Goal: Task Accomplishment & Management: Complete application form

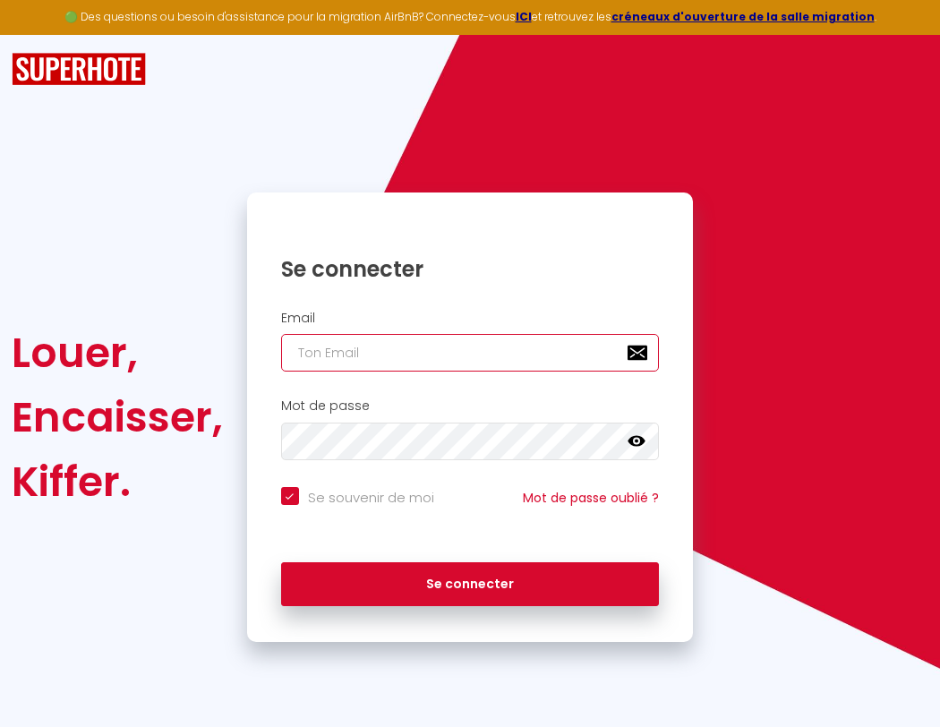
type input "s"
checkbox input "true"
type input "su"
checkbox input "true"
type input "sup"
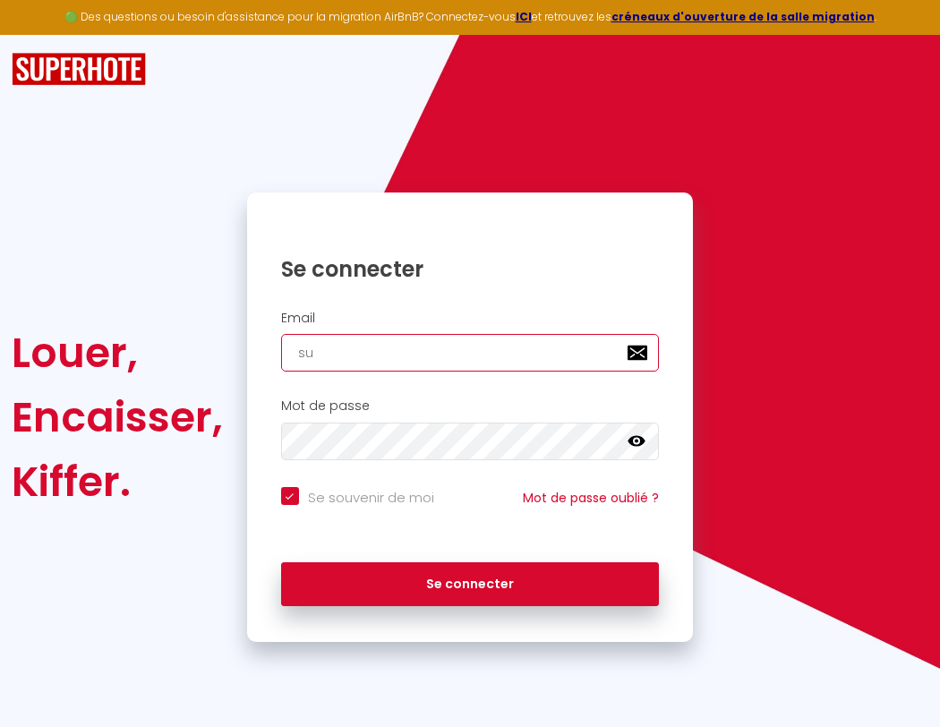
checkbox input "true"
type input "supe"
checkbox input "true"
type input "super"
checkbox input "true"
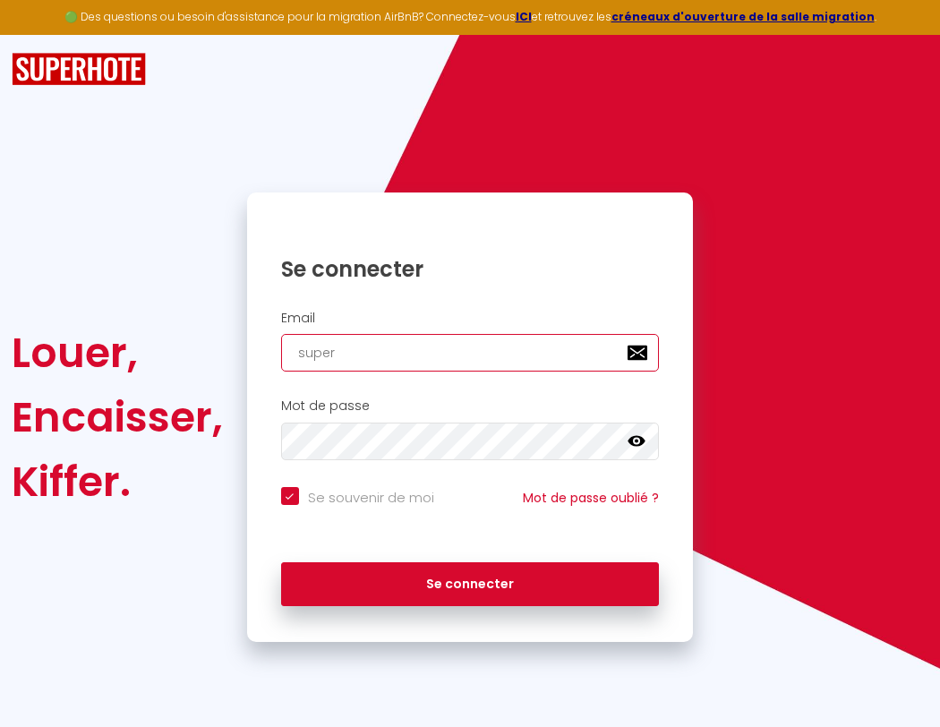
type input "superb"
checkbox input "true"
type input "s"
checkbox input "true"
type input "su"
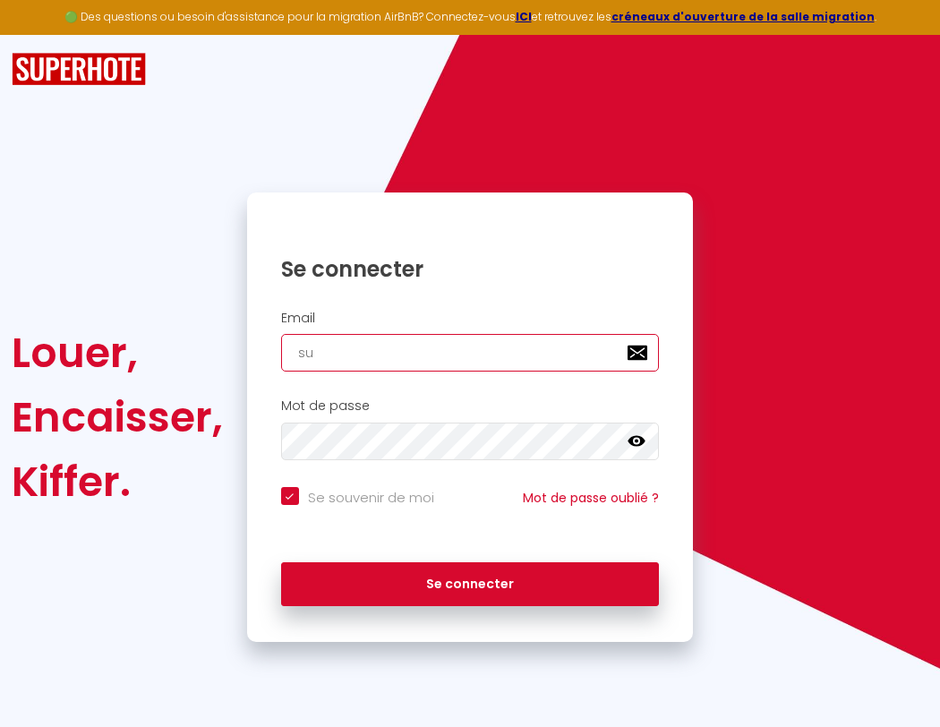
checkbox input "true"
type input "sup"
checkbox input "true"
type input "supe"
checkbox input "true"
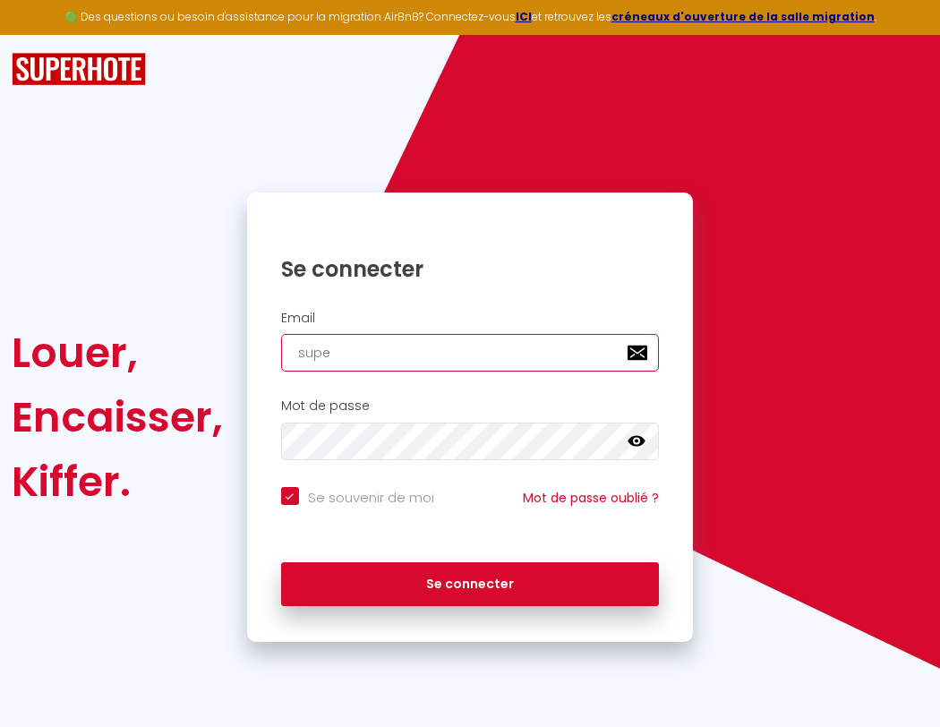
type input "super"
checkbox input "true"
type input "superbordea"
checkbox input "true"
type input "superb"
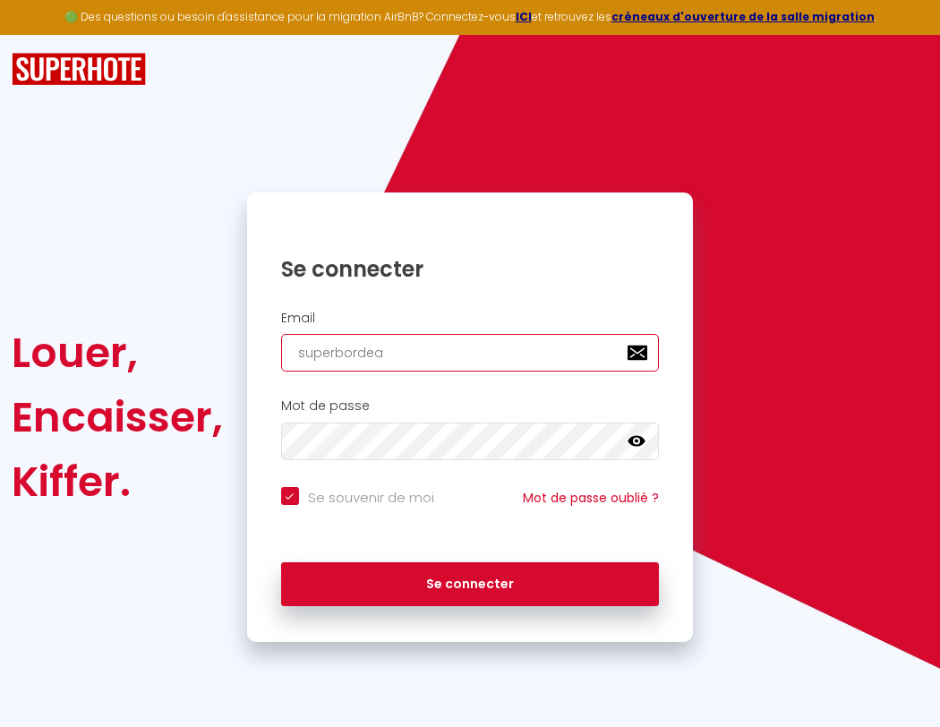
checkbox input "true"
type input "superbordeau"
checkbox input "true"
type input "superbo"
checkbox input "true"
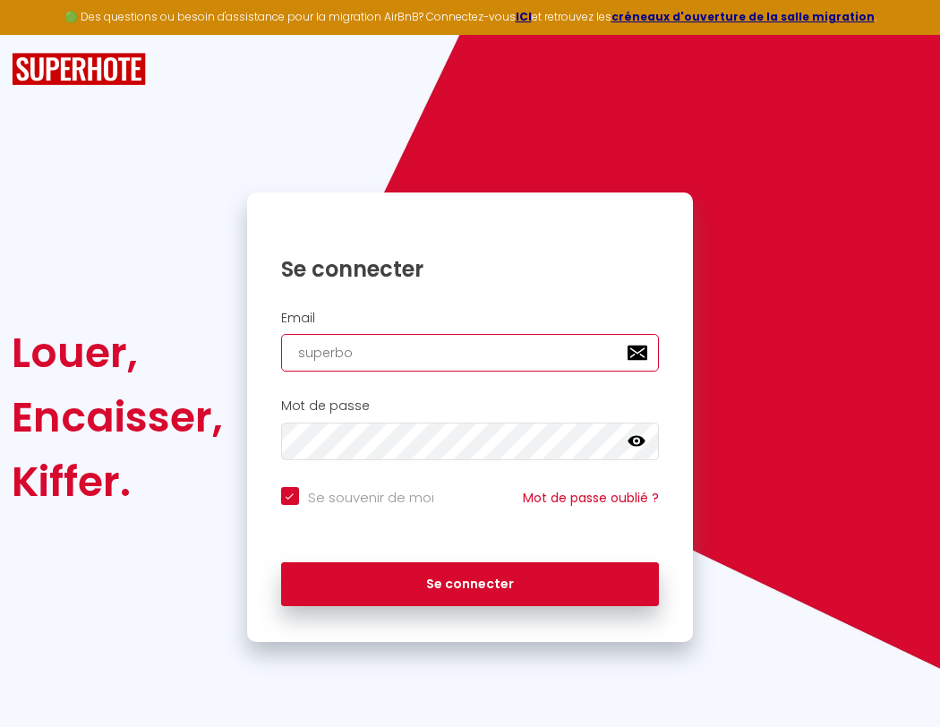
type input "superbordeaux"
checkbox input "true"
type input "s"
checkbox input "true"
type input "superbordeaux@"
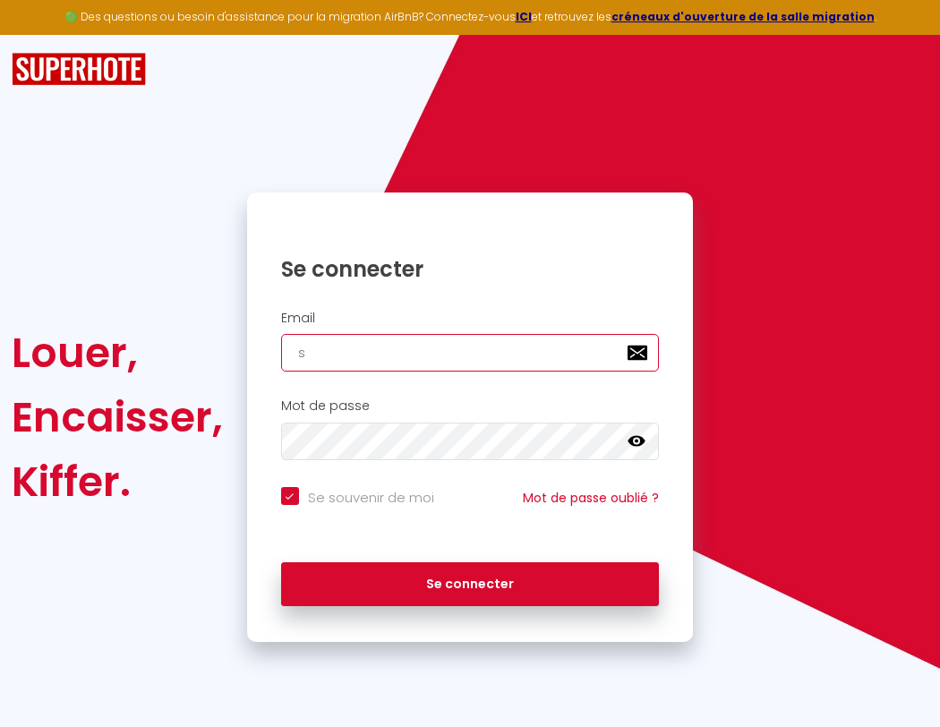
checkbox input "true"
type input "superbord"
checkbox input "true"
type input "sup"
checkbox input "true"
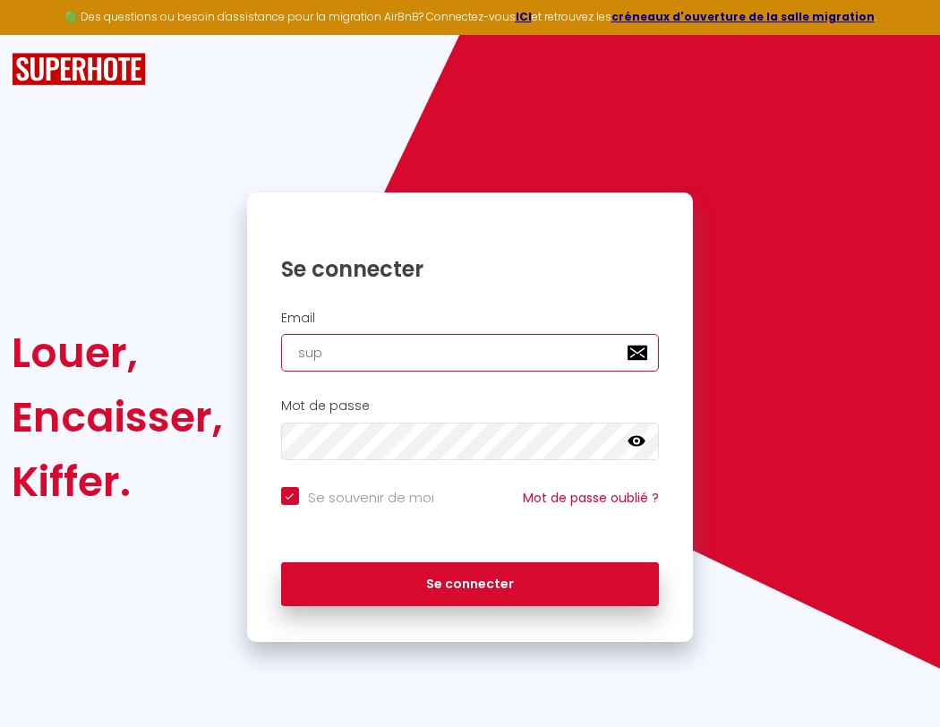
type input "superborde"
checkbox input "true"
type input "supe"
checkbox input "true"
type input "superbordea"
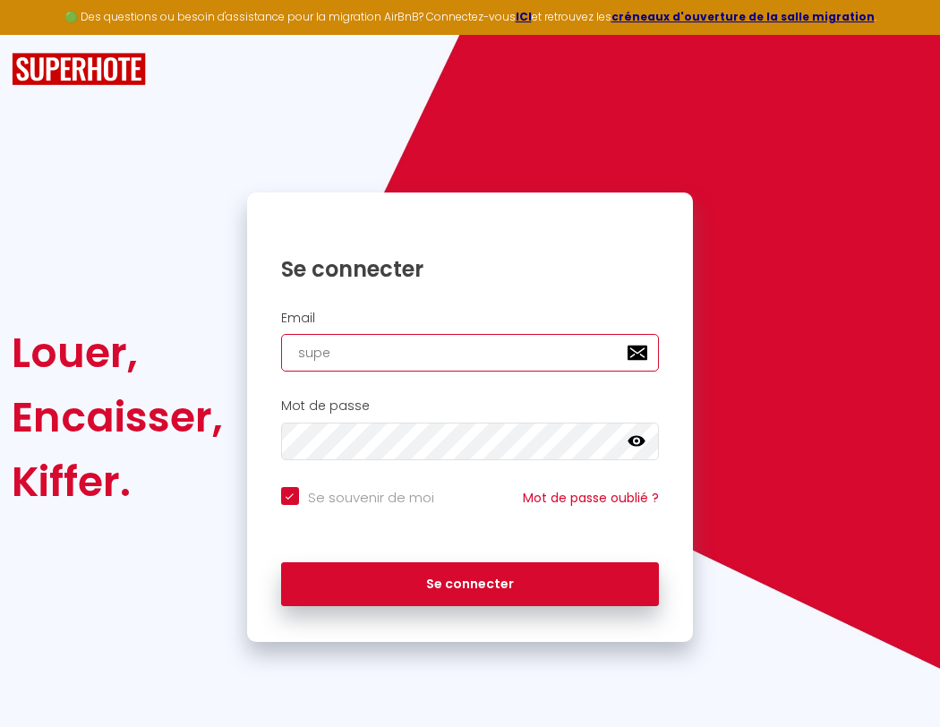
checkbox input "true"
type input "super"
checkbox input "true"
type input "superbordeau"
checkbox input "true"
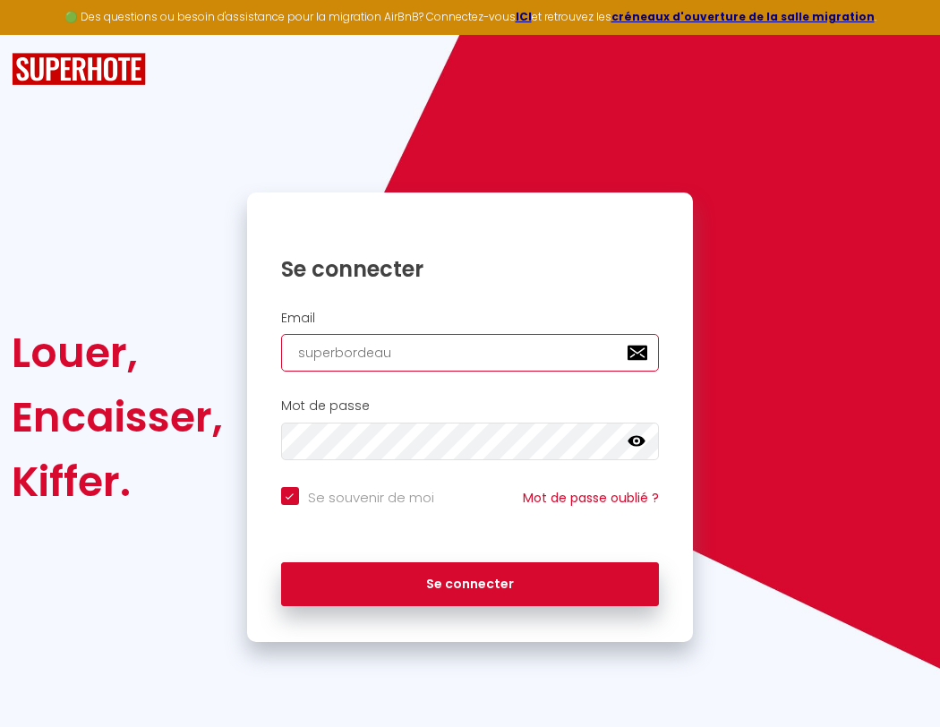
type input "superb"
checkbox input "true"
type input "superbordeaux"
checkbox input "true"
type input "superbo"
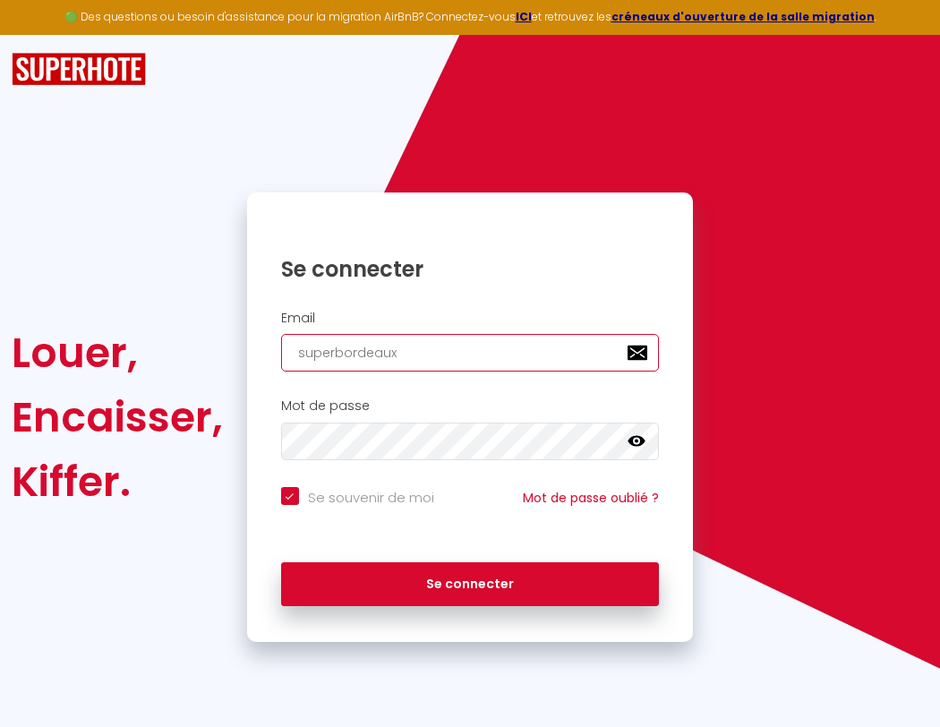
checkbox input "true"
type input "superbordeaux@"
checkbox input "true"
